Goal: Transaction & Acquisition: Obtain resource

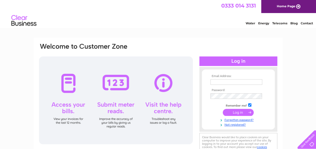
type input "[EMAIL_ADDRESS][DOMAIN_NAME]"
click at [240, 112] on input "submit" at bounding box center [237, 112] width 31 height 7
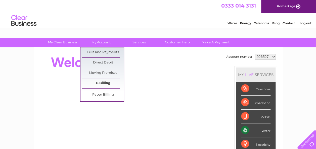
click at [101, 81] on link "E-Billing" at bounding box center [102, 83] width 41 height 10
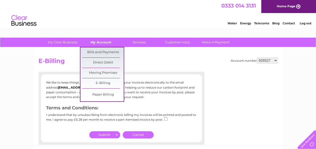
click at [104, 42] on link "My Account" at bounding box center [100, 42] width 41 height 9
click at [102, 50] on link "Bills and Payments" at bounding box center [102, 52] width 41 height 10
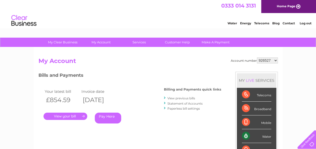
click at [71, 113] on link "." at bounding box center [65, 116] width 44 height 7
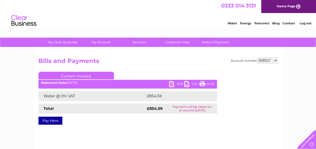
click at [174, 83] on link "PDF" at bounding box center [176, 84] width 15 height 7
click at [275, 58] on select "926527 973384 1145824 1155529" at bounding box center [267, 60] width 21 height 6
select select "973384"
click at [257, 57] on select "926527 973384 1145824 1155529" at bounding box center [267, 60] width 21 height 6
click at [275, 60] on select "926527 973384 1145824 1155529" at bounding box center [267, 60] width 21 height 6
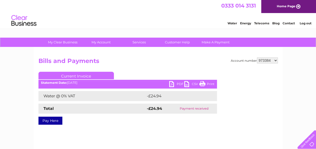
select select "1145824"
click at [257, 57] on select "926527 973384 1145824 1155529" at bounding box center [267, 60] width 21 height 6
click at [172, 82] on link "PDF" at bounding box center [176, 84] width 15 height 7
click at [275, 59] on select "926527 973384 1145824 1155529" at bounding box center [267, 60] width 21 height 6
select select "1155529"
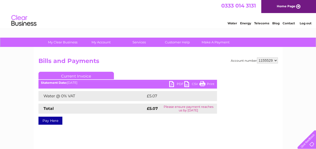
click at [257, 57] on select "926527 973384 1145824 1155529" at bounding box center [267, 60] width 21 height 6
click at [171, 85] on link "PDF" at bounding box center [176, 84] width 15 height 7
